Goal: Transaction & Acquisition: Purchase product/service

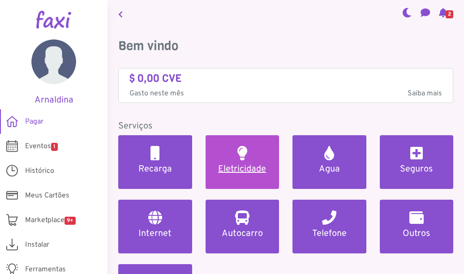
click at [257, 155] on link "Eletricidade" at bounding box center [242, 162] width 74 height 54
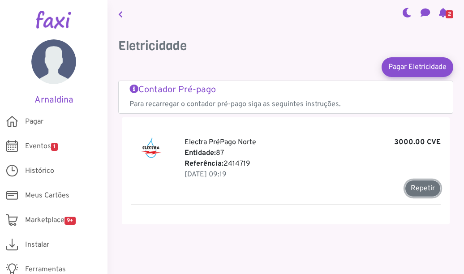
click at [418, 188] on button "Repetir" at bounding box center [423, 188] width 36 height 17
type input "*******"
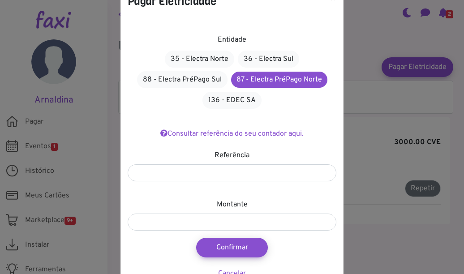
scroll to position [51, 0]
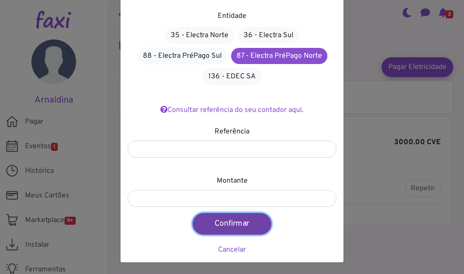
click at [244, 229] on button "Confirmar" at bounding box center [231, 223] width 79 height 21
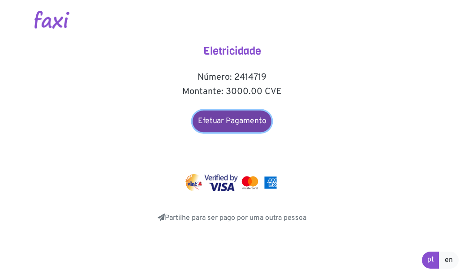
click at [248, 126] on link "Efetuar Pagamento" at bounding box center [231, 121] width 79 height 21
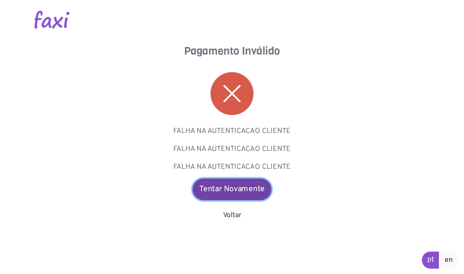
click at [228, 182] on link "Tentar Novamente" at bounding box center [231, 189] width 79 height 21
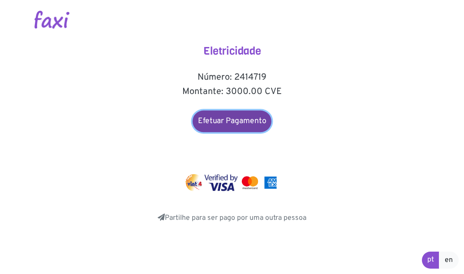
click at [231, 127] on link "Efetuar Pagamento" at bounding box center [231, 121] width 79 height 21
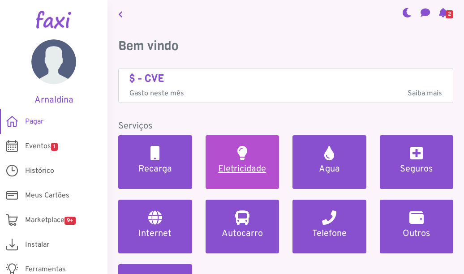
click at [249, 154] on link "Eletricidade" at bounding box center [242, 162] width 74 height 54
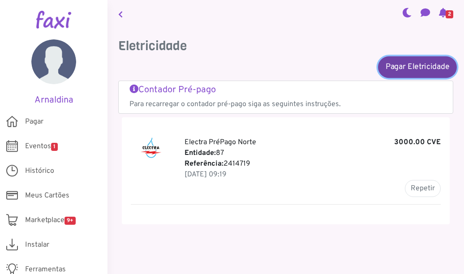
click at [388, 70] on link "Pagar Eletricidade" at bounding box center [417, 66] width 79 height 21
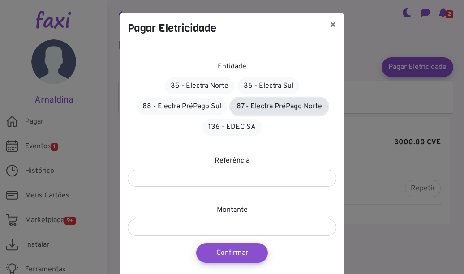
click at [261, 107] on link "87 - Electra PréPago Norte" at bounding box center [278, 106] width 97 height 17
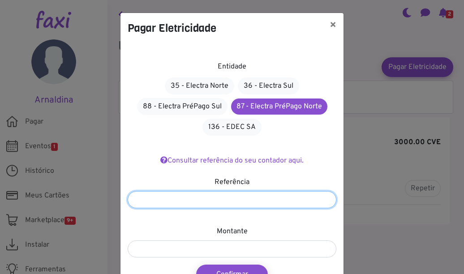
click at [251, 194] on input "number" at bounding box center [232, 199] width 209 height 17
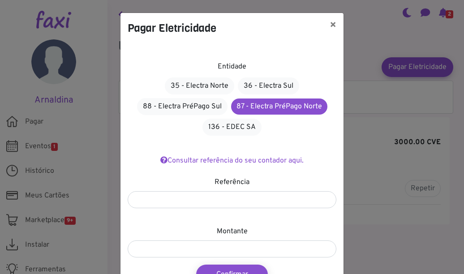
click at [314, 137] on div "Entidade 35 - Electra Norte 36 - Electra Sul 88 - Electra PréPago Sul 87 - Elec…" at bounding box center [231, 177] width 223 height 269
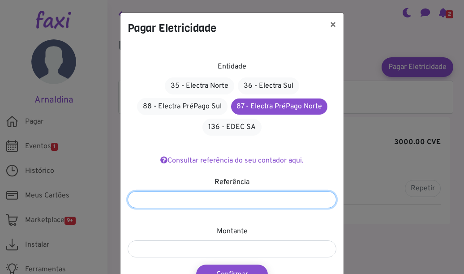
click at [257, 205] on input "number" at bounding box center [232, 199] width 209 height 17
type input "*******"
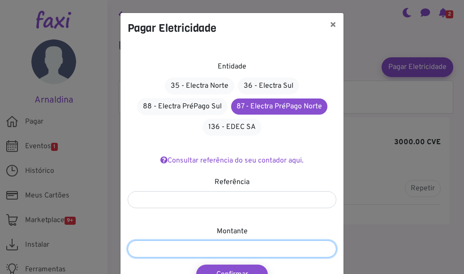
type input "****"
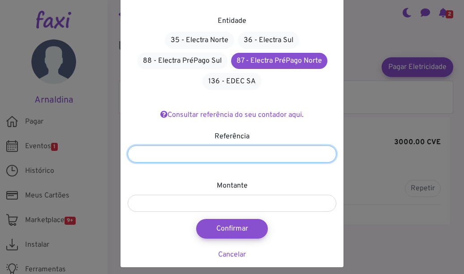
scroll to position [47, 0]
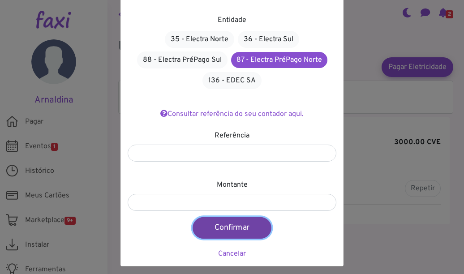
click at [222, 230] on button "Confirmar" at bounding box center [231, 227] width 79 height 21
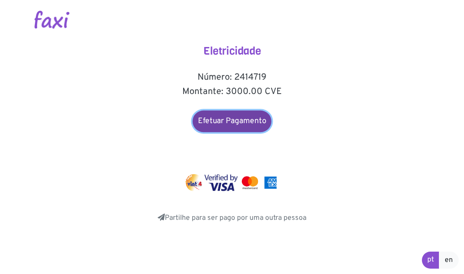
click at [237, 115] on link "Efetuar Pagamento" at bounding box center [231, 121] width 79 height 21
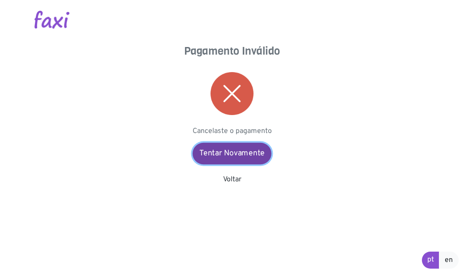
click at [221, 157] on link "Tentar Novamente" at bounding box center [231, 153] width 79 height 21
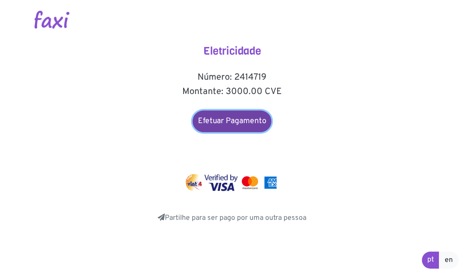
click at [225, 124] on link "Efetuar Pagamento" at bounding box center [231, 121] width 79 height 21
